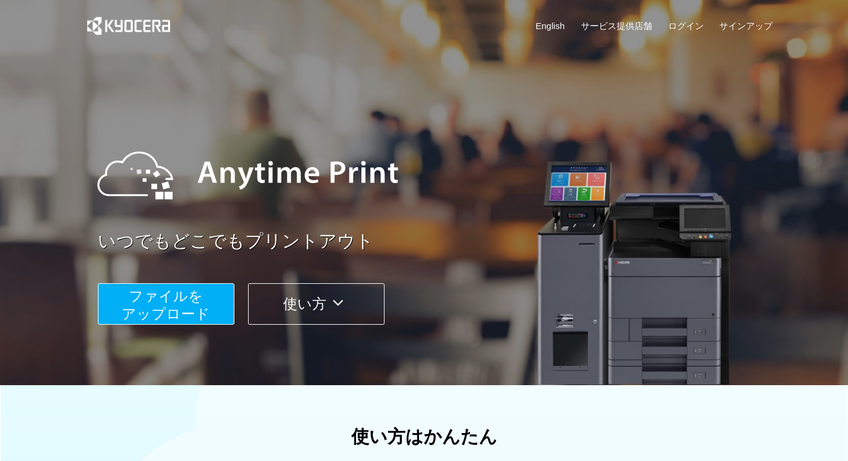
click at [171, 289] on span "ファイルを ​​アップロード" at bounding box center [166, 305] width 88 height 34
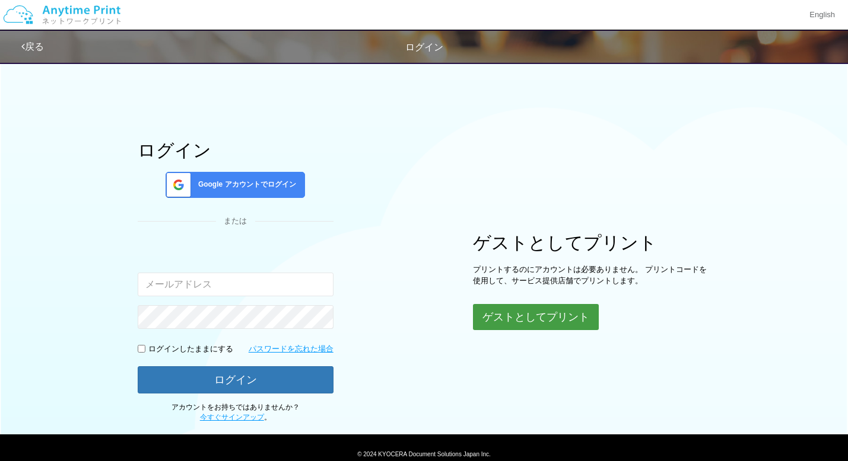
click at [542, 318] on button "ゲストとしてプリント" at bounding box center [536, 317] width 126 height 26
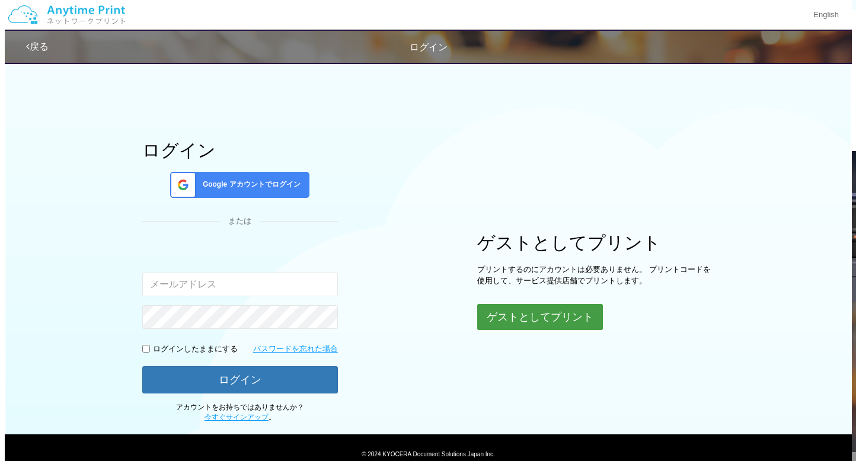
scroll to position [47, 0]
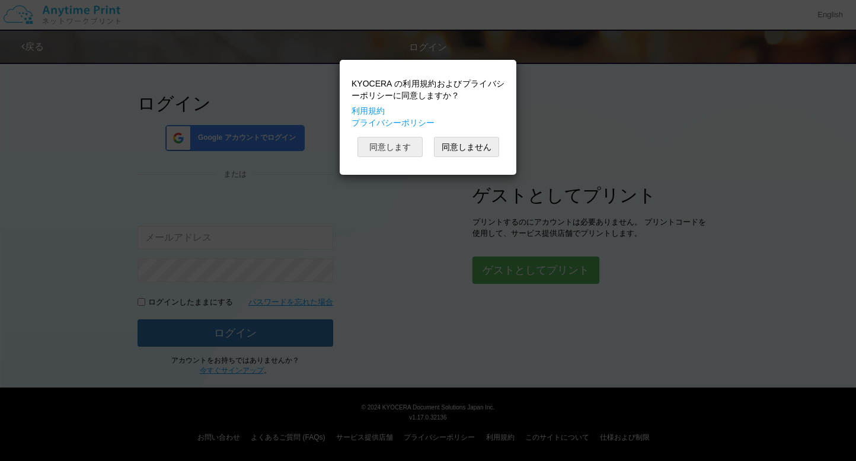
click at [404, 151] on button "同意します" at bounding box center [390, 147] width 65 height 20
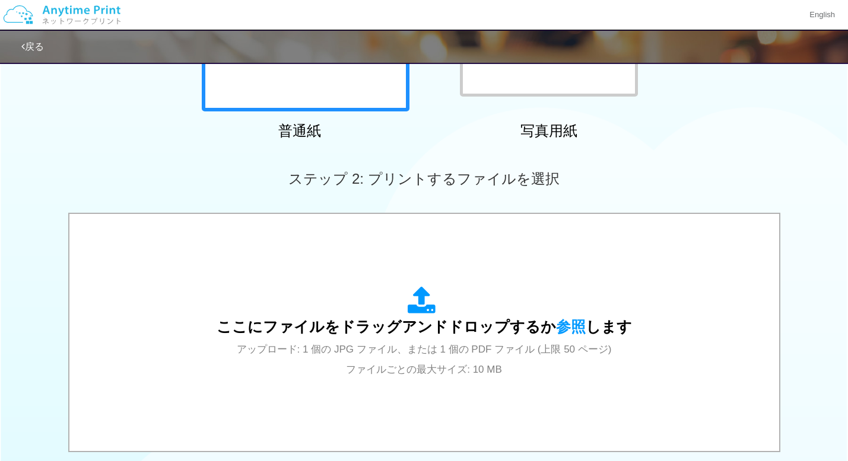
scroll to position [415, 0]
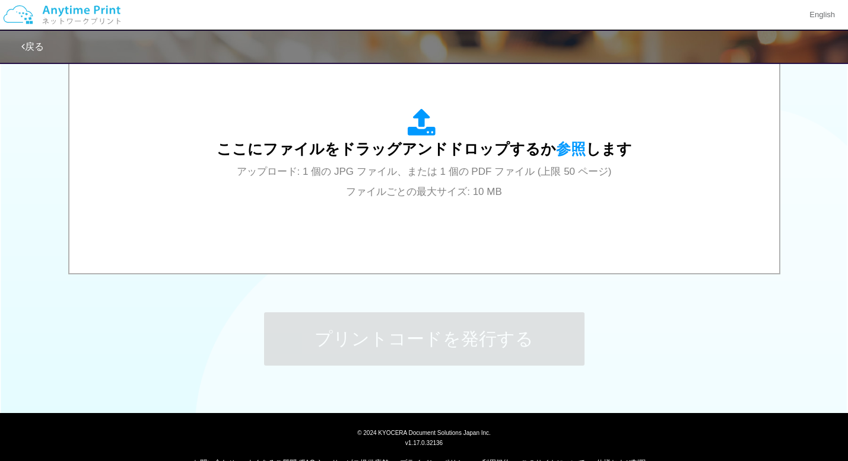
click at [157, 316] on div "ステップ 1: 用紙の種類を選択 普通紙 写真用紙 普通紙 写真用紙 previous next slide 1 of 2 comma.current.act…" at bounding box center [424, 21] width 848 height 761
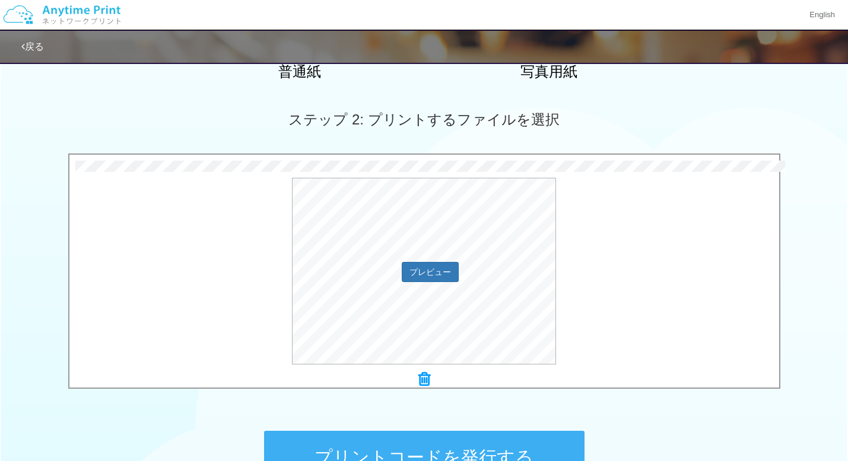
scroll to position [356, 0]
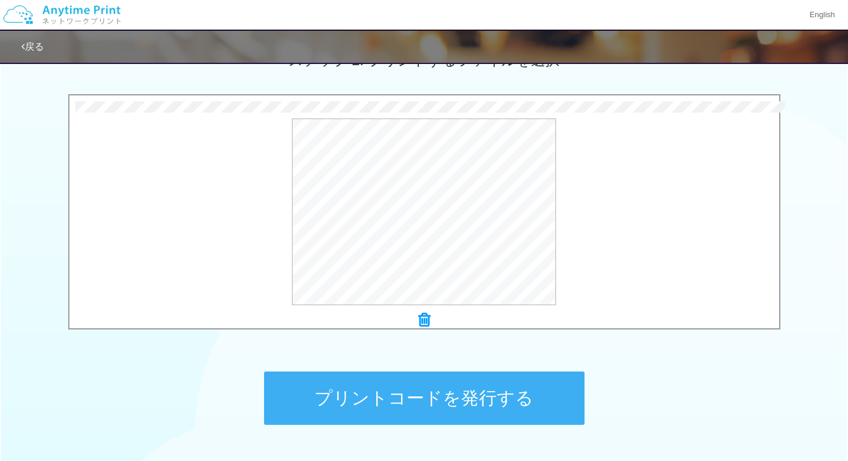
click at [470, 400] on button "プリントコードを発行する" at bounding box center [424, 398] width 320 height 53
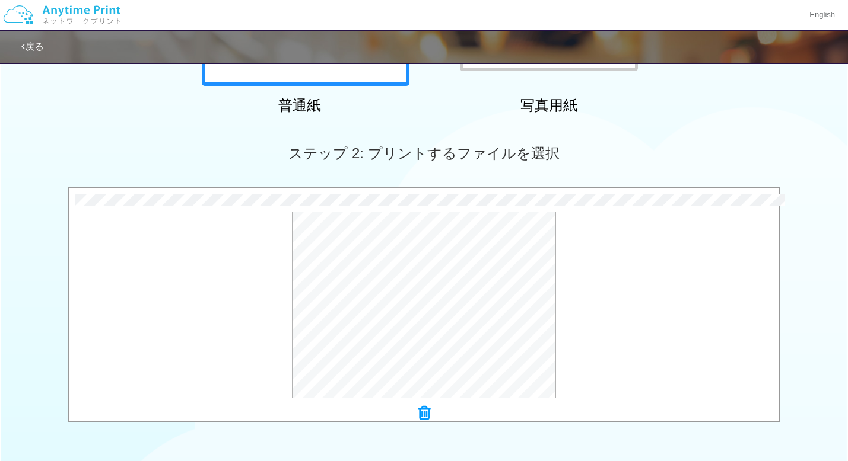
scroll to position [322, 0]
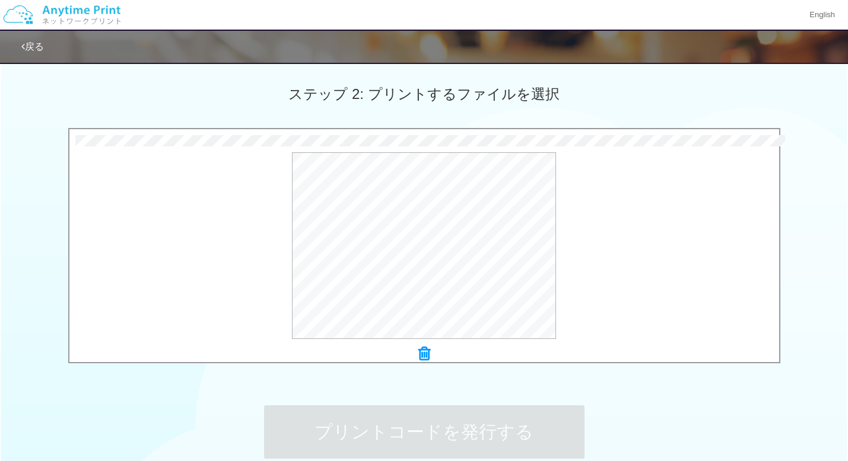
click at [426, 353] on icon at bounding box center [424, 353] width 12 height 15
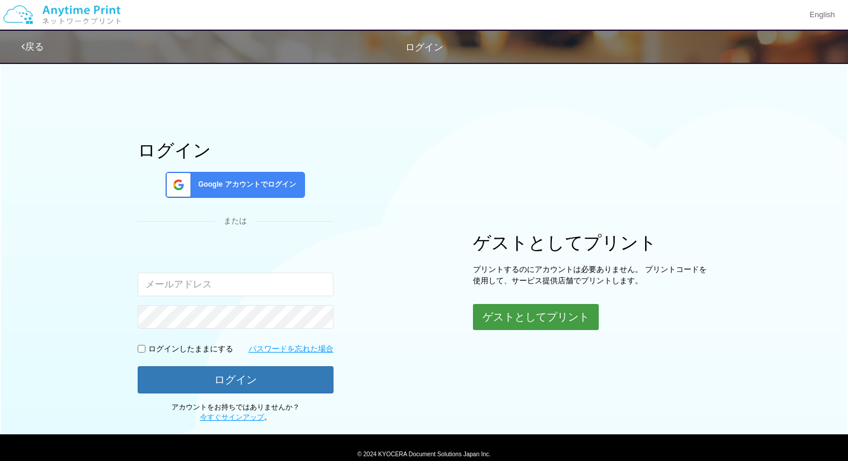
click at [505, 314] on button "ゲストとしてプリント" at bounding box center [536, 317] width 126 height 26
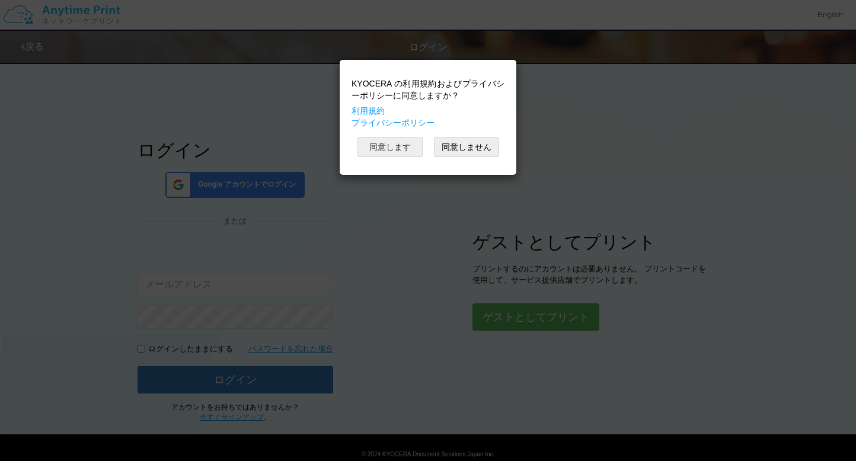
click at [396, 145] on button "同意します" at bounding box center [390, 147] width 65 height 20
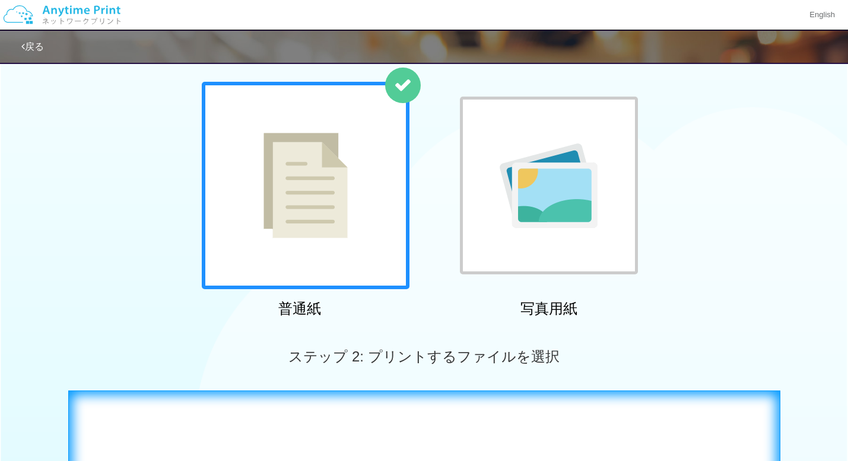
scroll to position [356, 0]
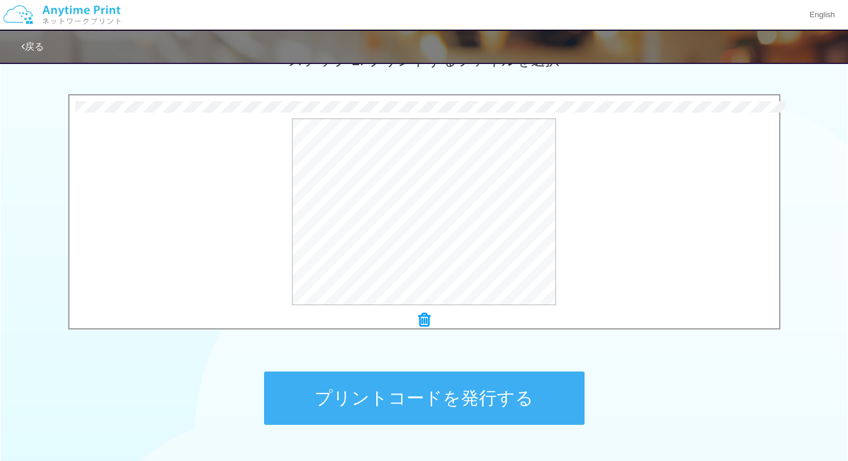
click at [449, 407] on button "プリントコードを発行する" at bounding box center [424, 398] width 320 height 53
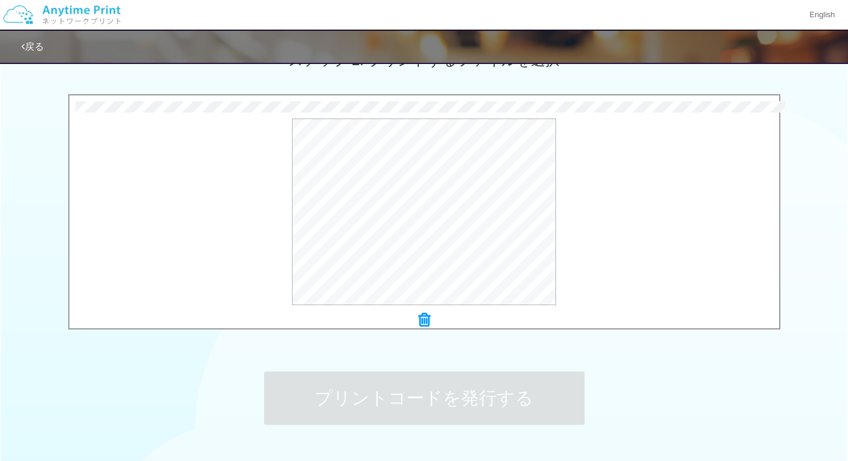
scroll to position [0, 0]
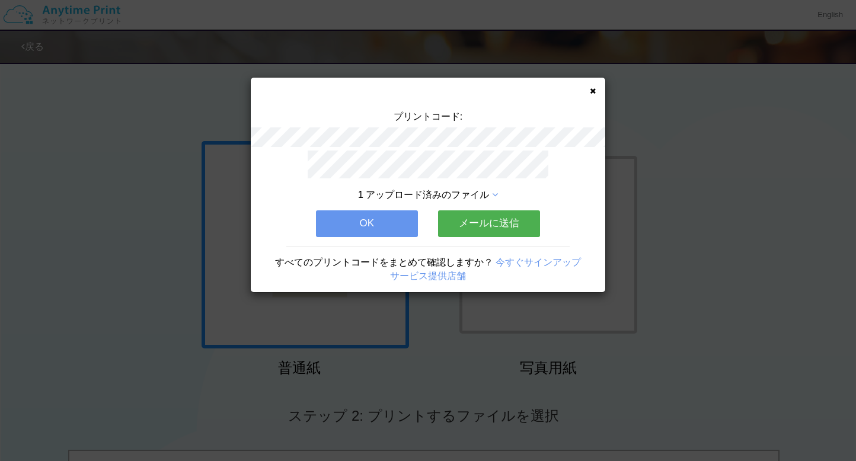
click at [365, 214] on button "OK" at bounding box center [367, 224] width 102 height 26
